Goal: Transaction & Acquisition: Purchase product/service

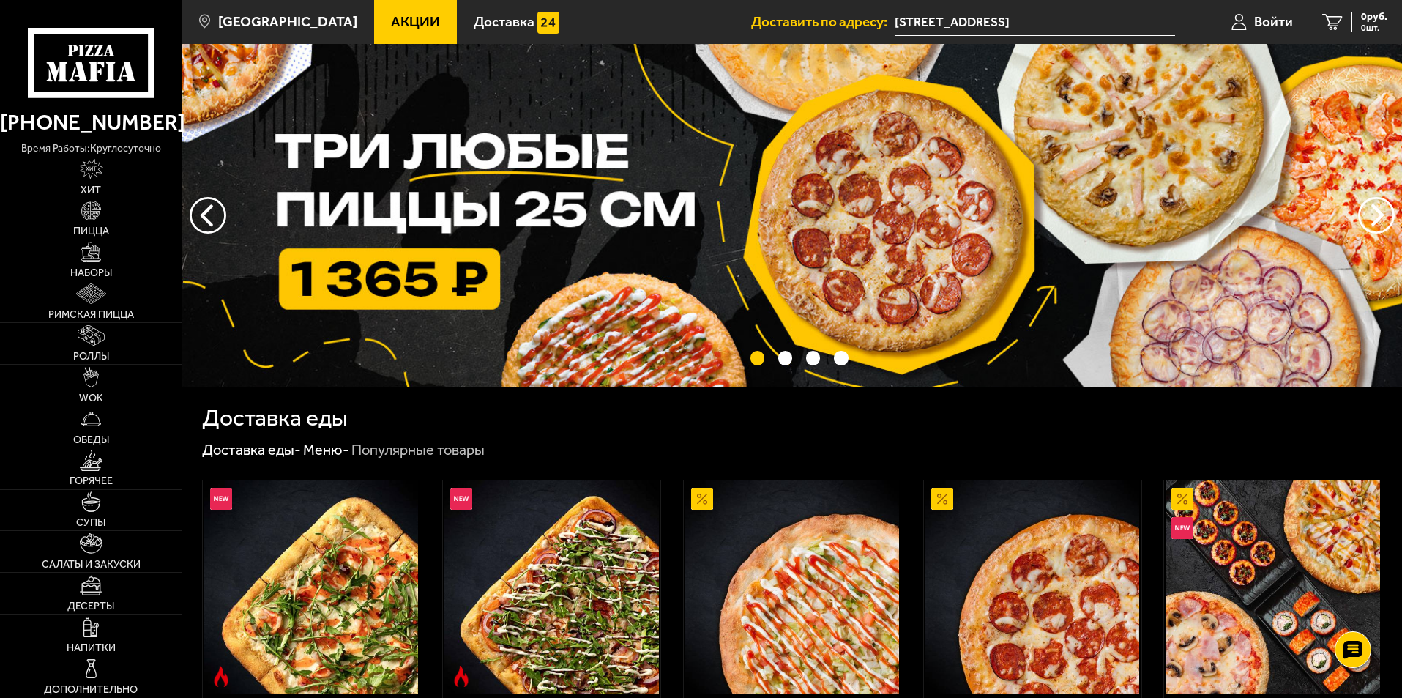
click at [403, 19] on span "Акции" at bounding box center [415, 22] width 49 height 14
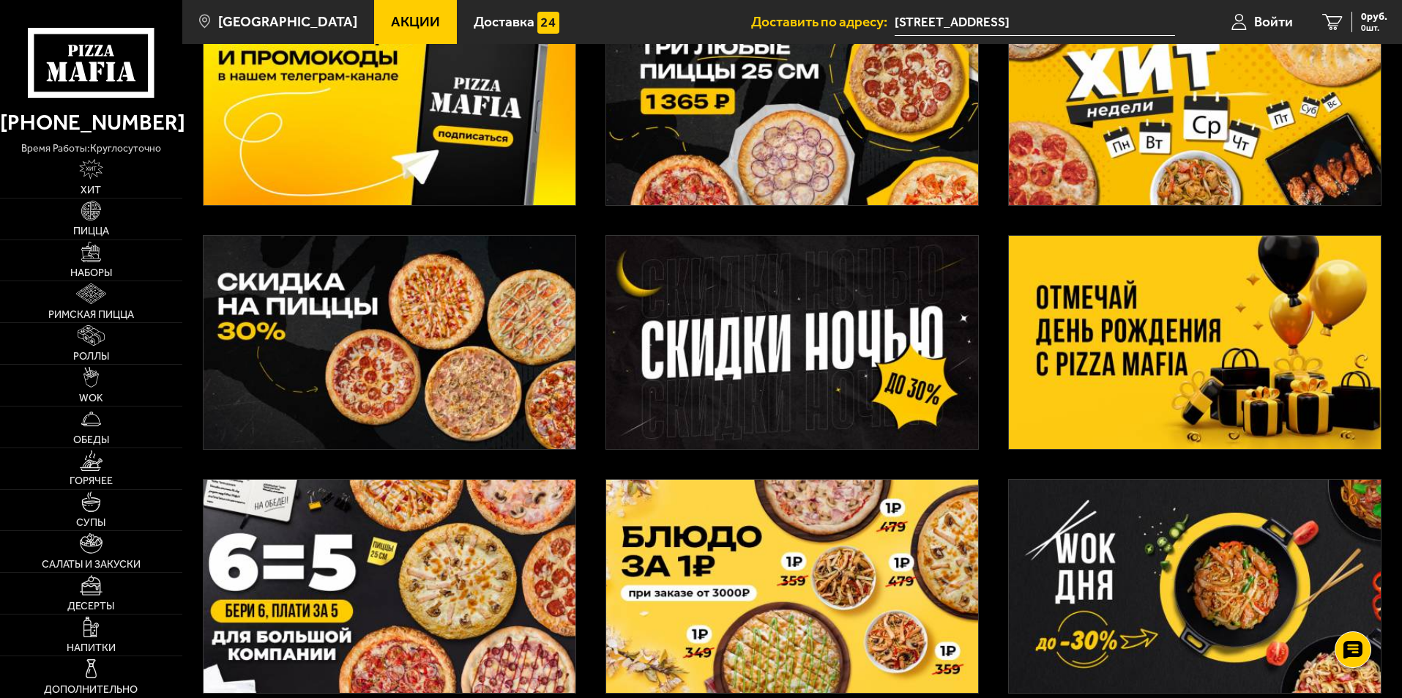
scroll to position [220, 0]
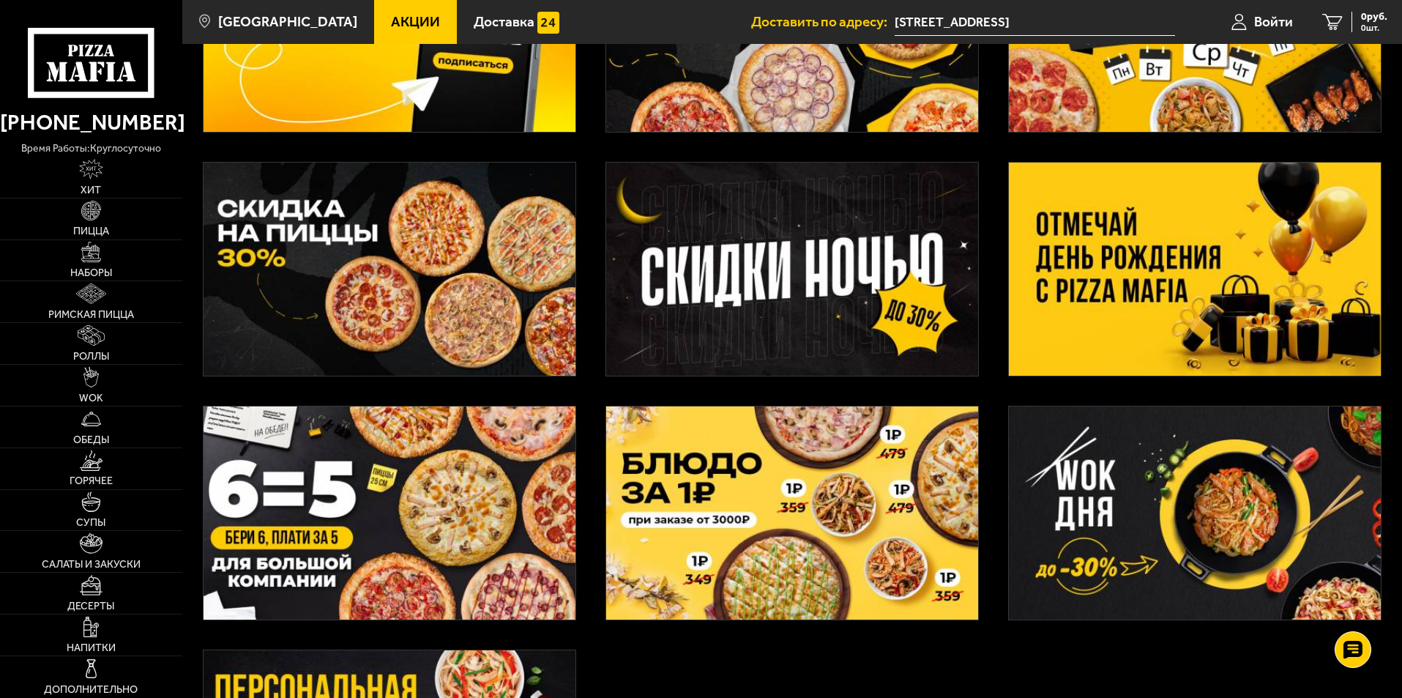
click at [1269, 540] on img at bounding box center [1195, 512] width 372 height 213
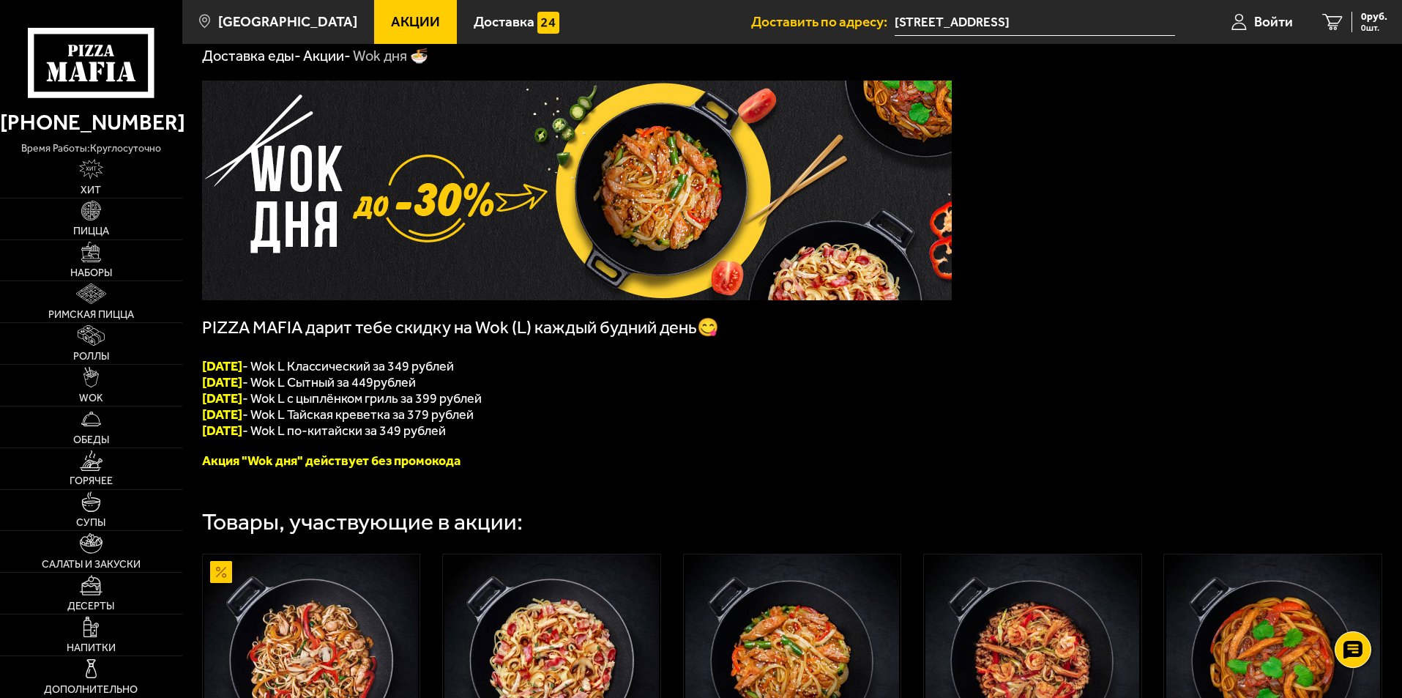
scroll to position [48, 0]
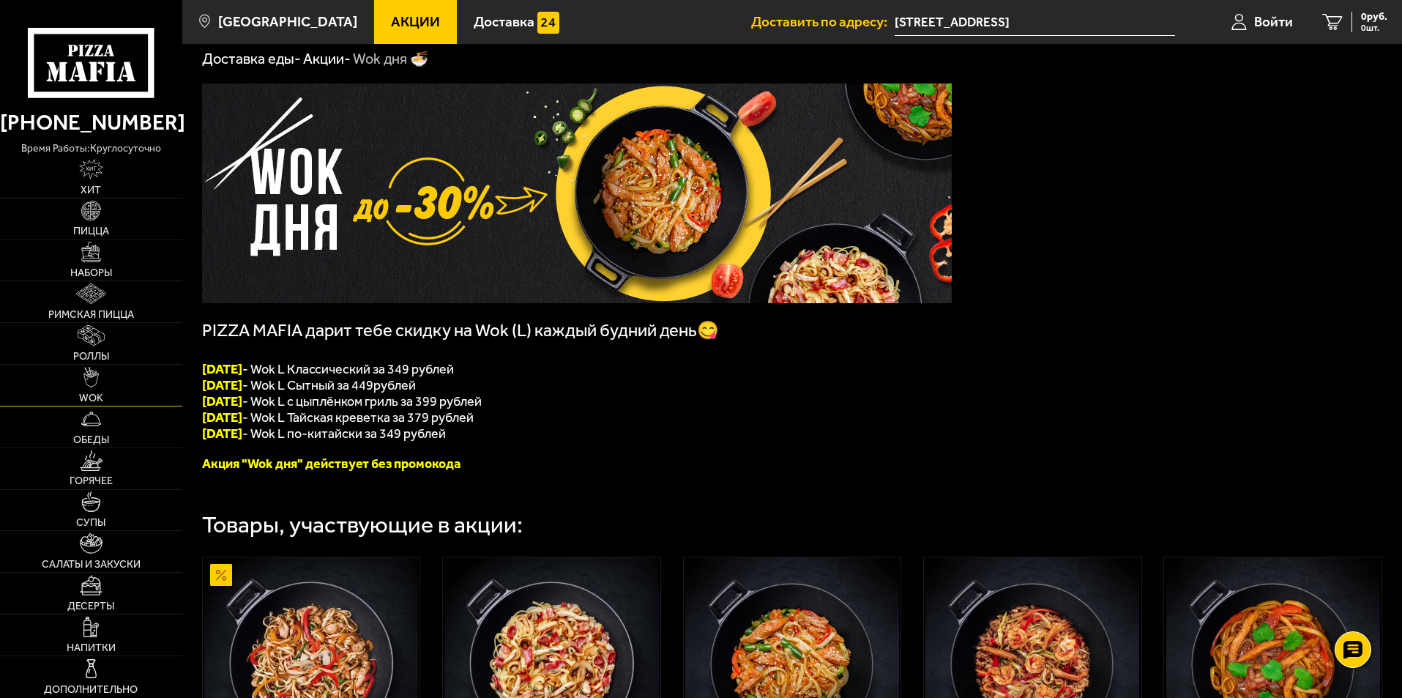
click at [78, 384] on link "WOK" at bounding box center [91, 385] width 182 height 41
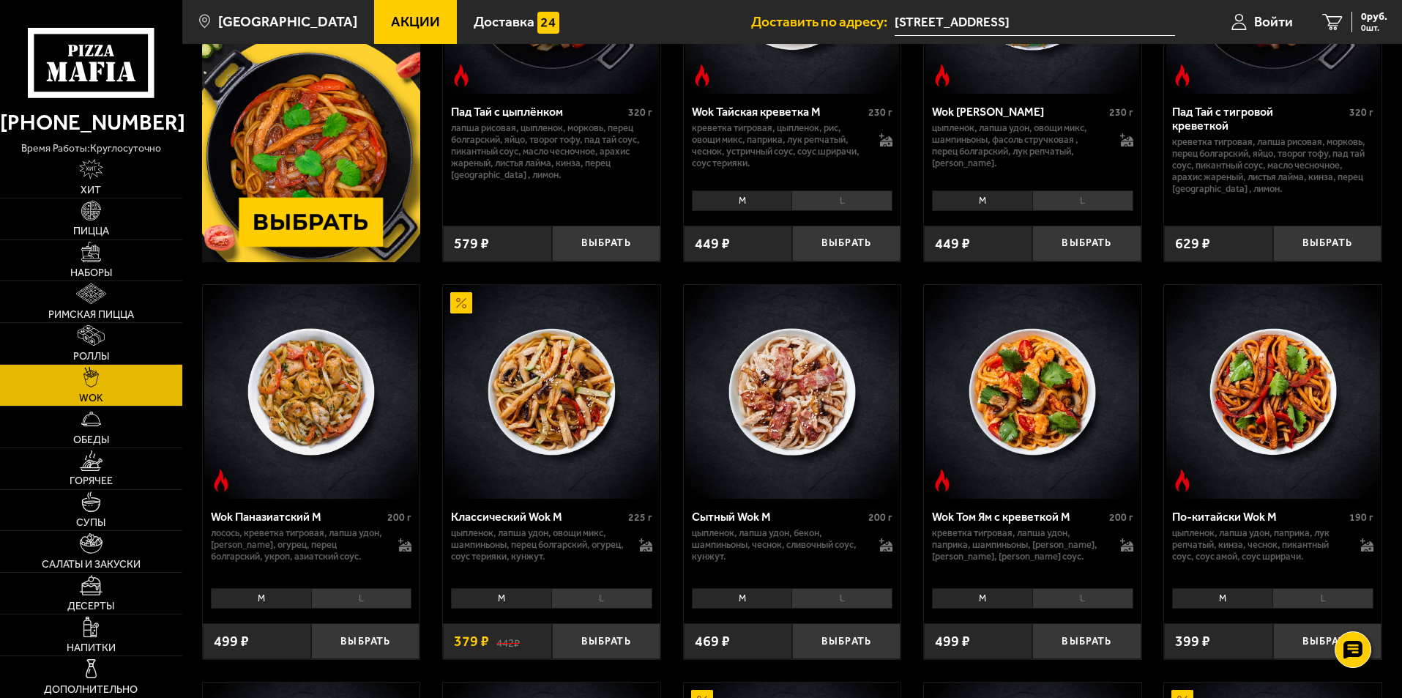
scroll to position [293, 0]
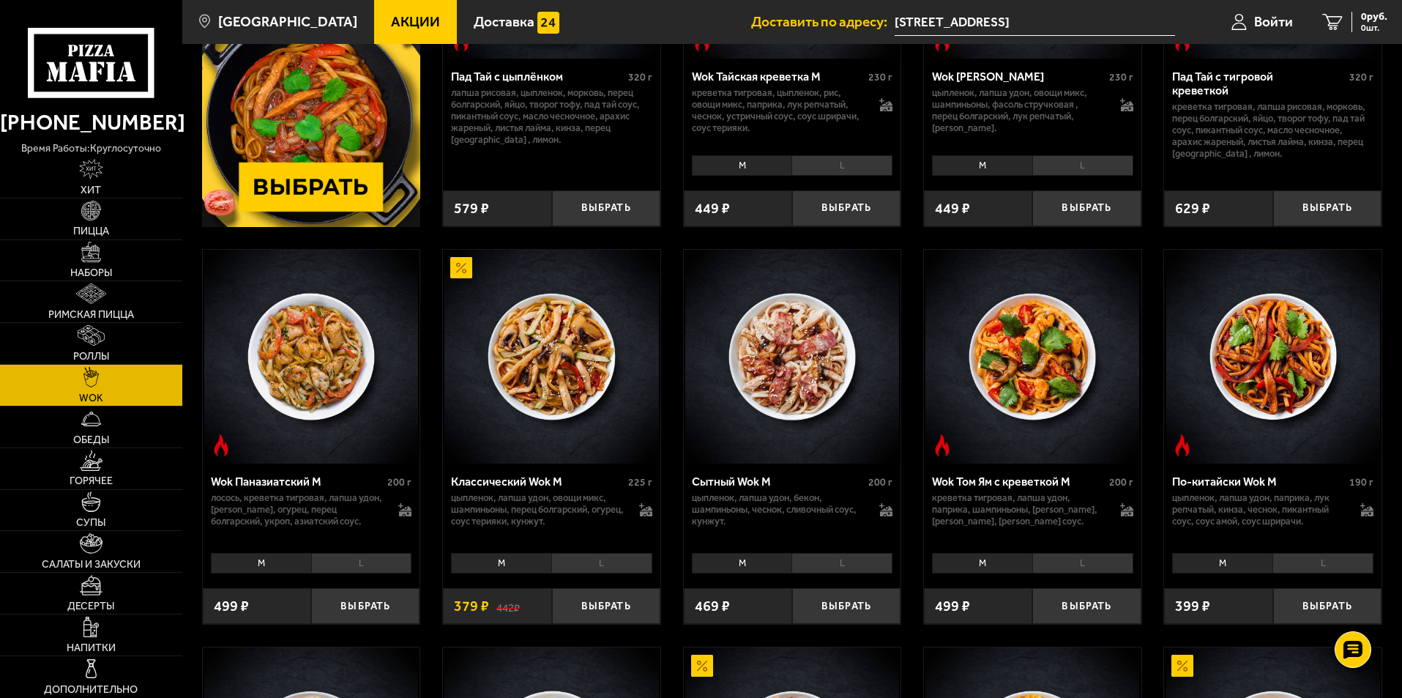
click at [749, 565] on li "M" at bounding box center [742, 563] width 100 height 21
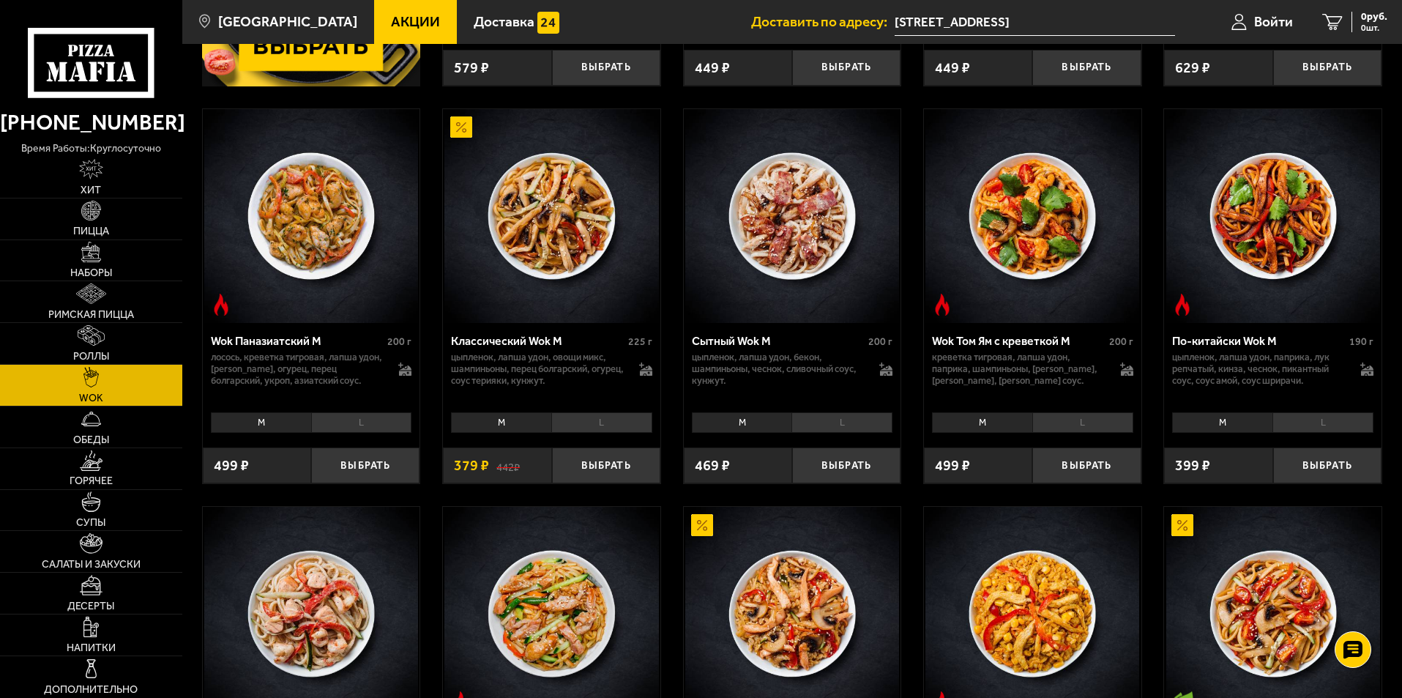
scroll to position [439, 0]
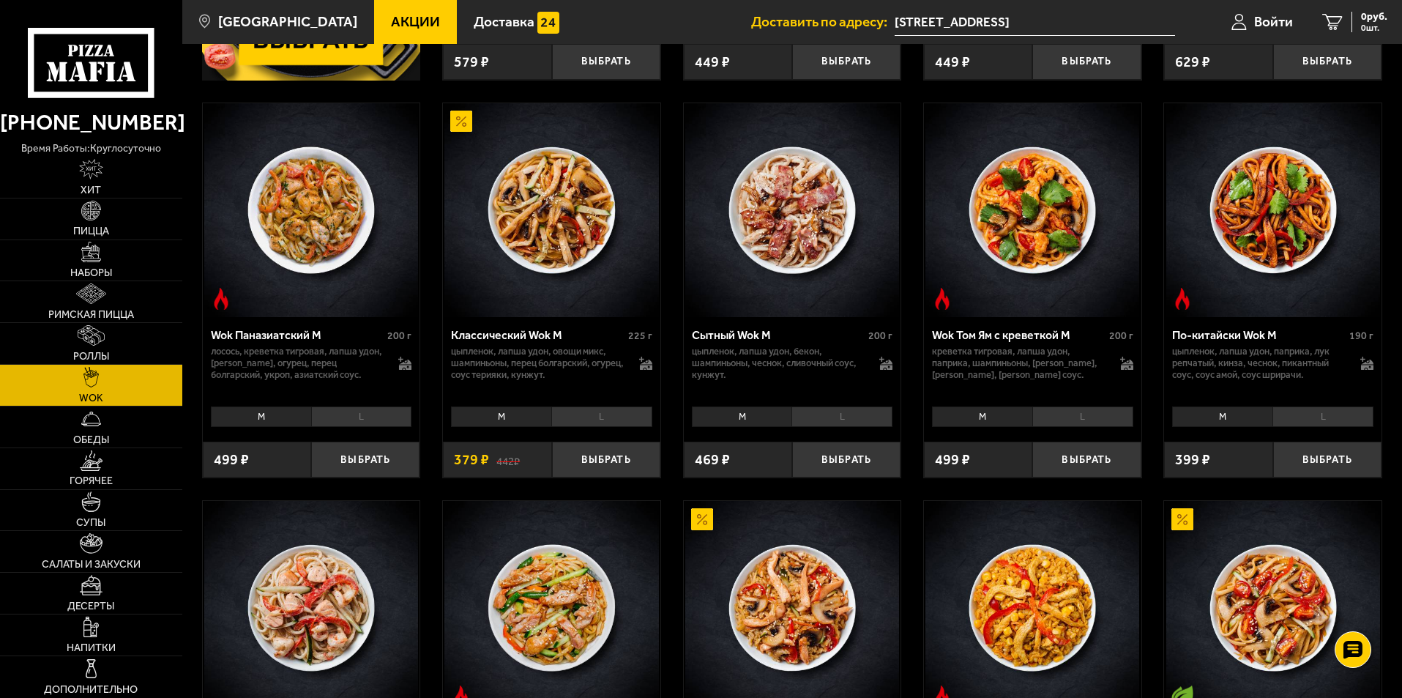
click at [633, 412] on li "L" at bounding box center [601, 416] width 101 height 21
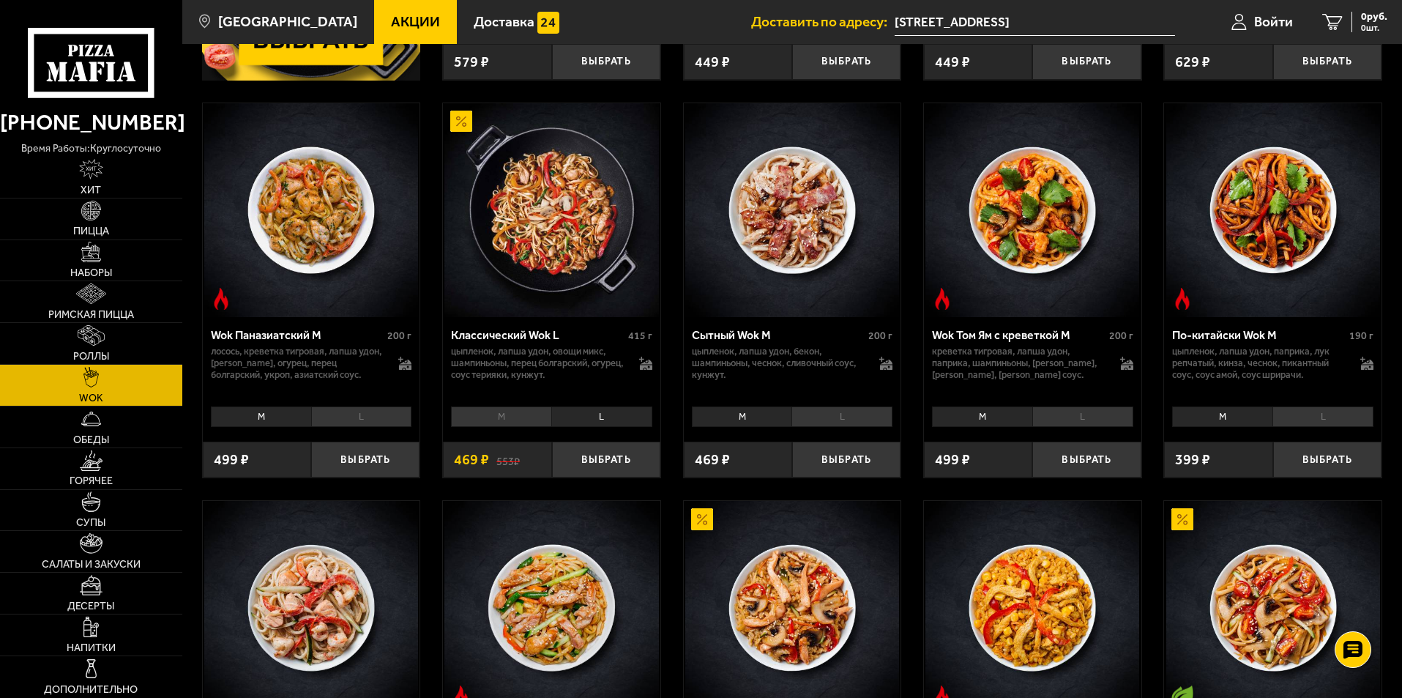
click at [488, 412] on li "M" at bounding box center [501, 416] width 100 height 21
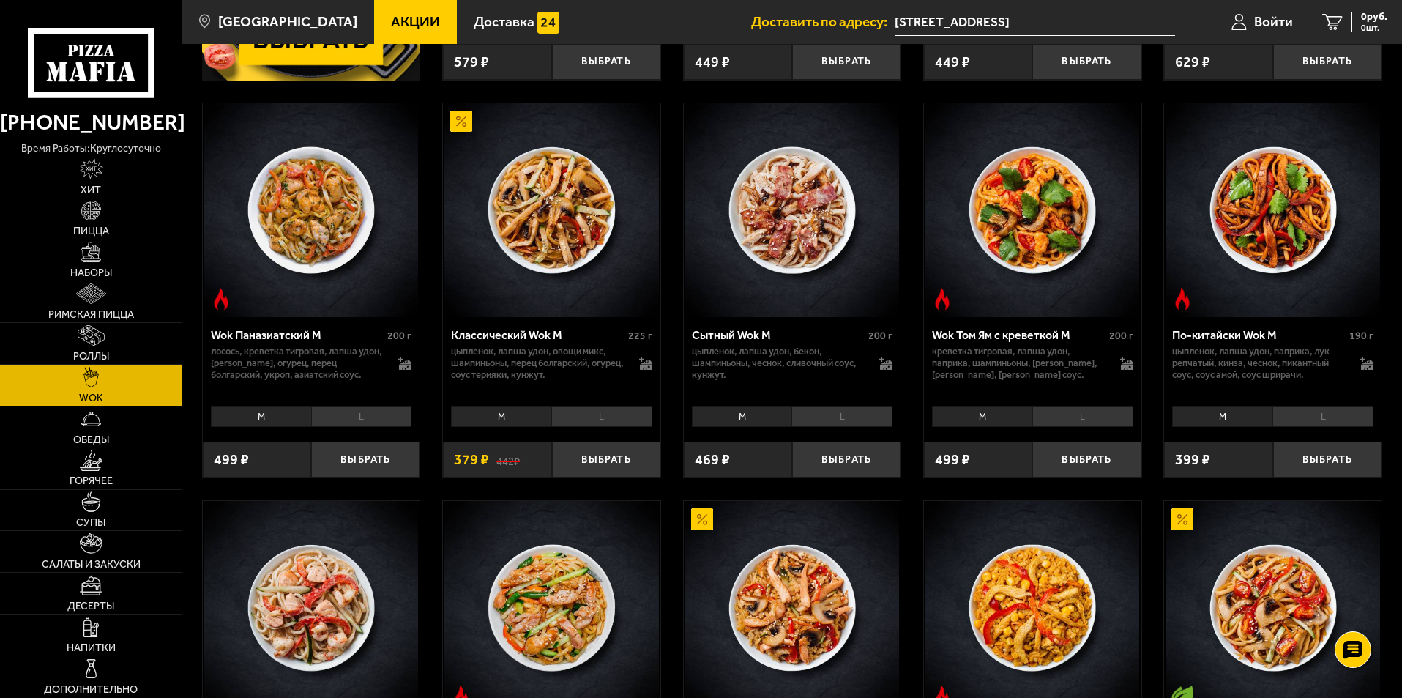
click at [630, 415] on li "L" at bounding box center [601, 416] width 101 height 21
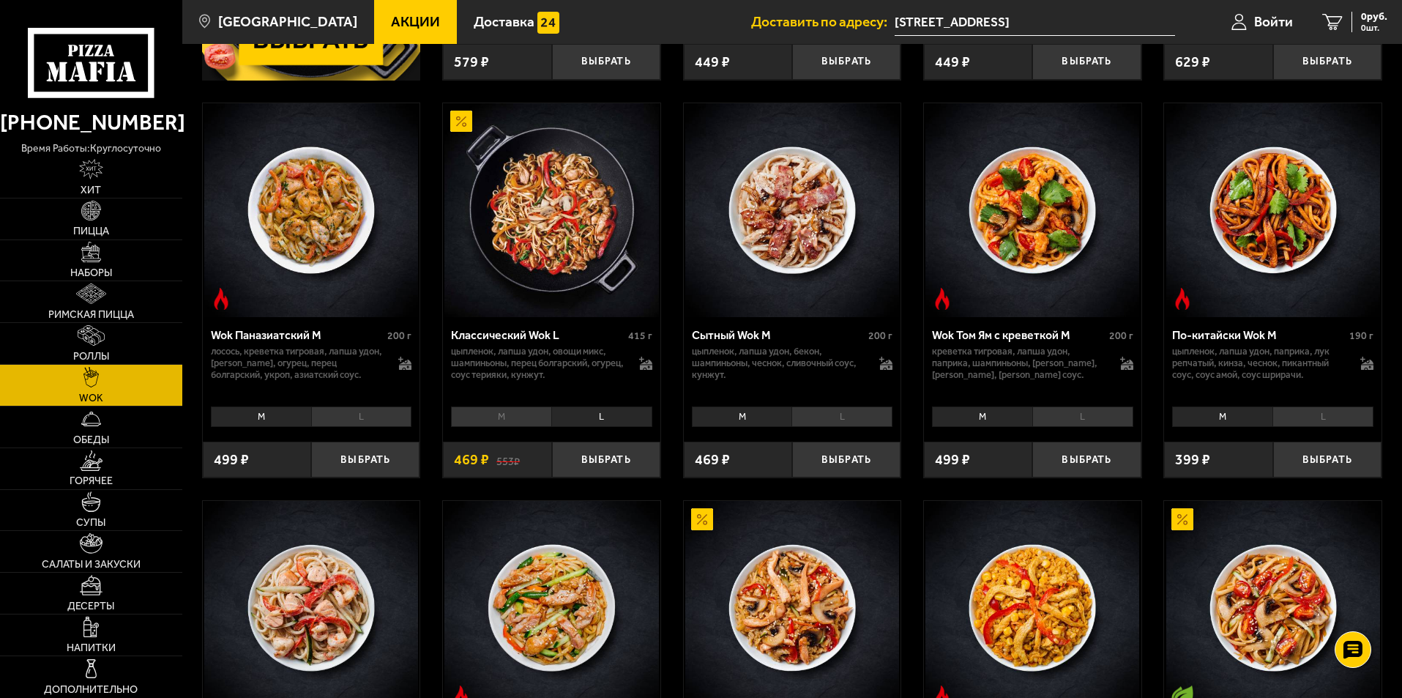
click at [516, 416] on li "M" at bounding box center [501, 416] width 100 height 21
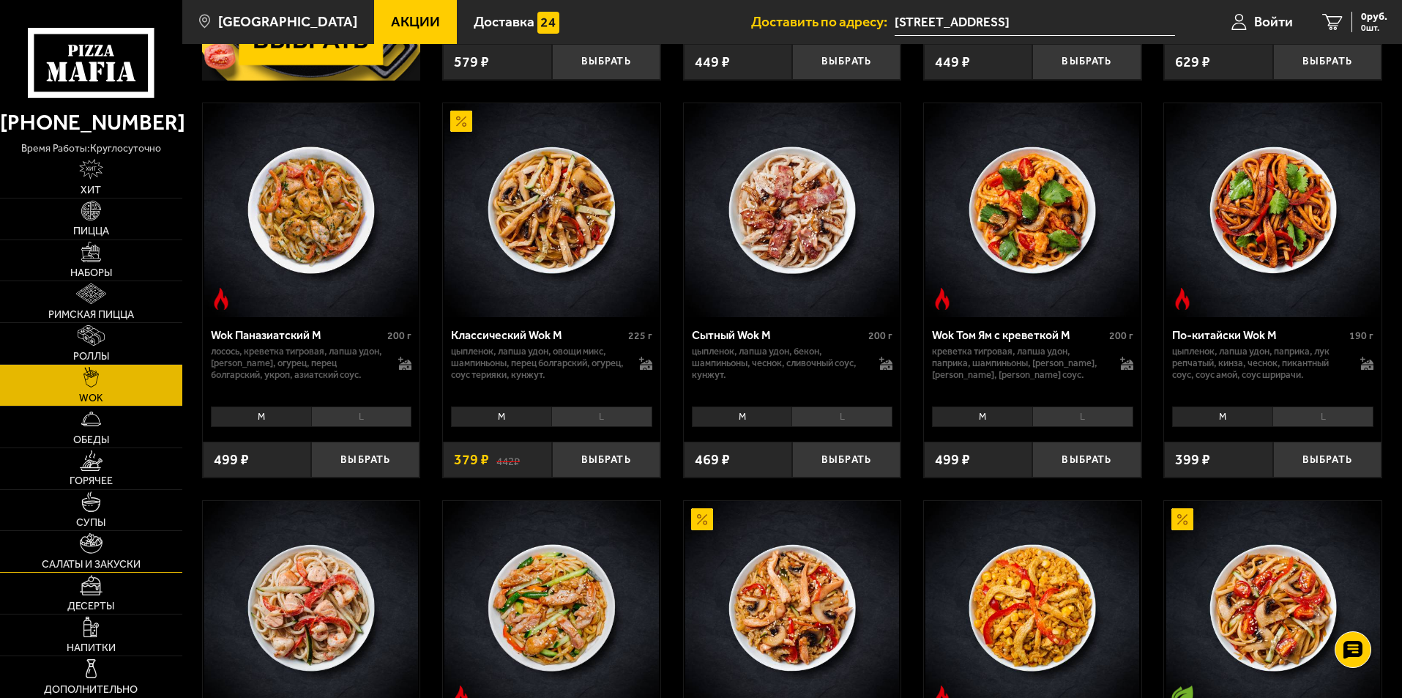
click at [100, 545] on img at bounding box center [91, 543] width 23 height 21
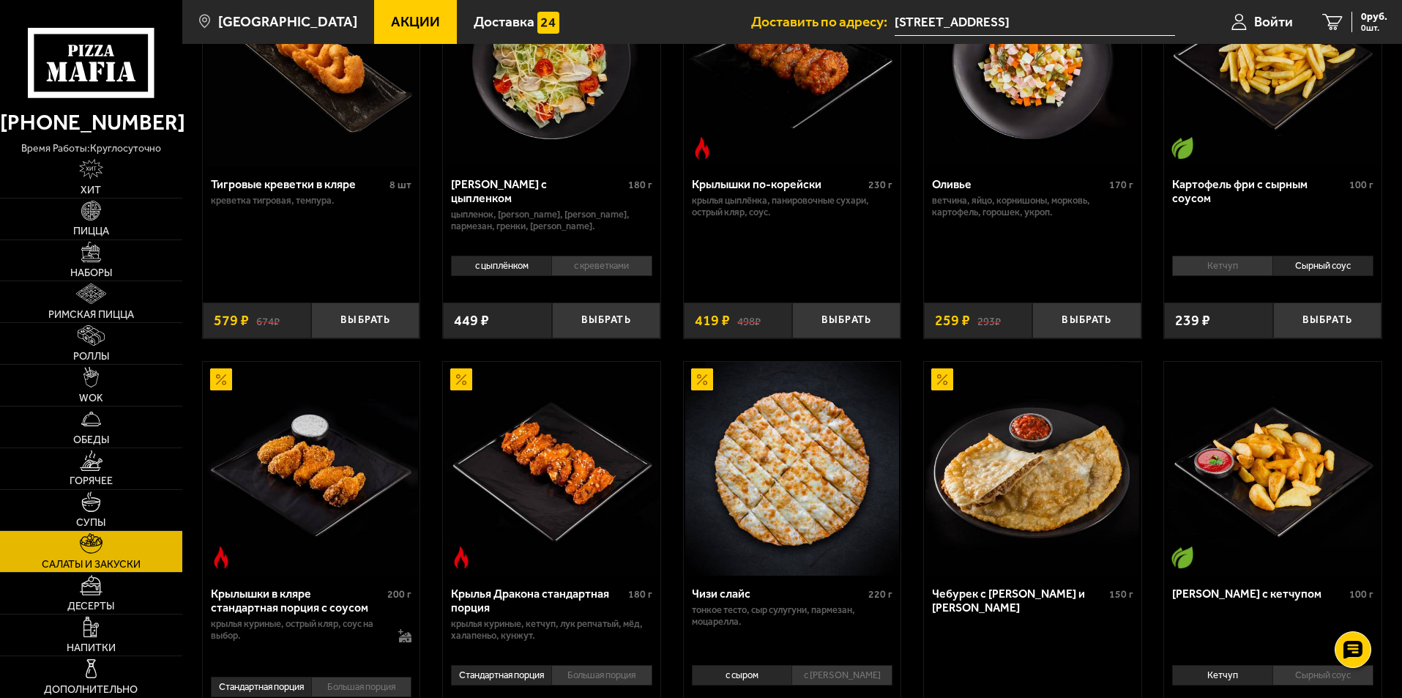
scroll to position [293, 0]
